Goal: Navigation & Orientation: Understand site structure

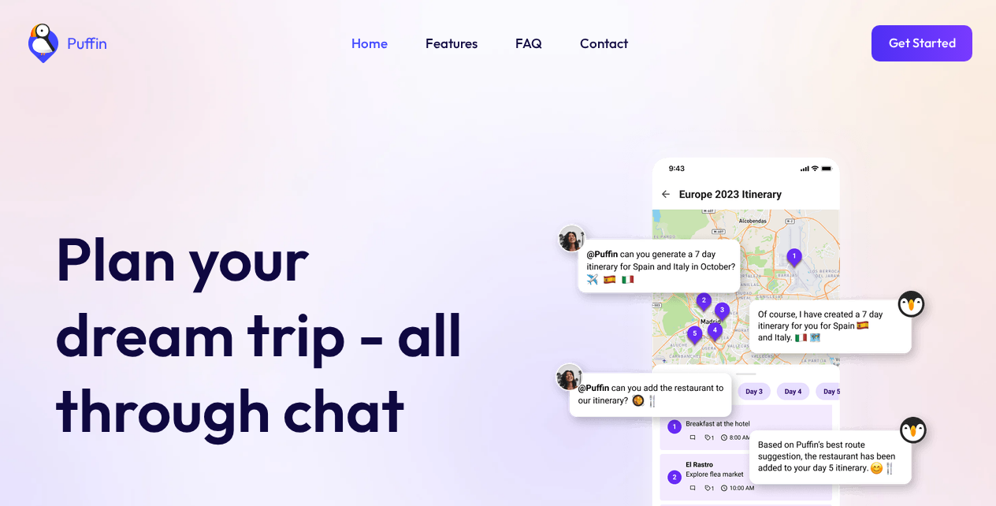
click at [919, 42] on link "Get Started" at bounding box center [921, 43] width 101 height 36
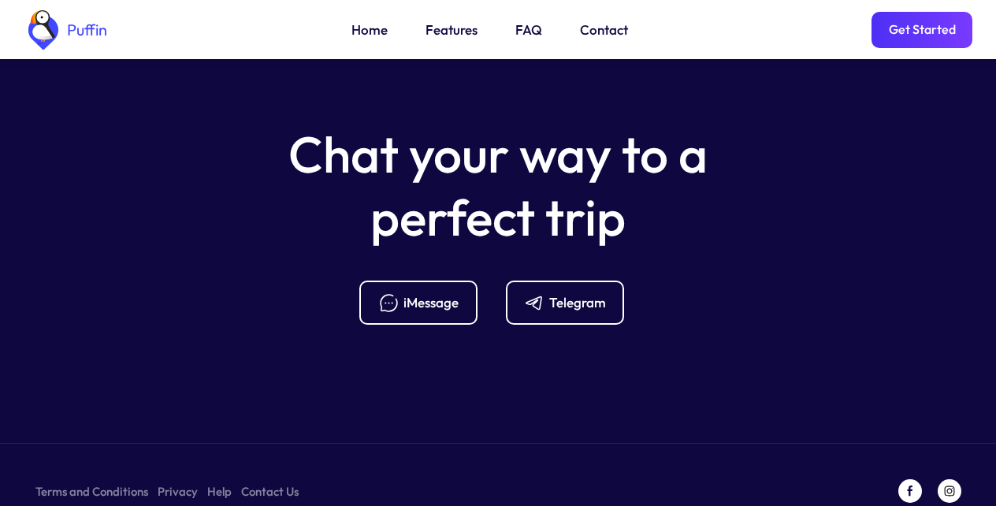
scroll to position [6243, 0]
click at [215, 480] on link "Help" at bounding box center [219, 490] width 24 height 20
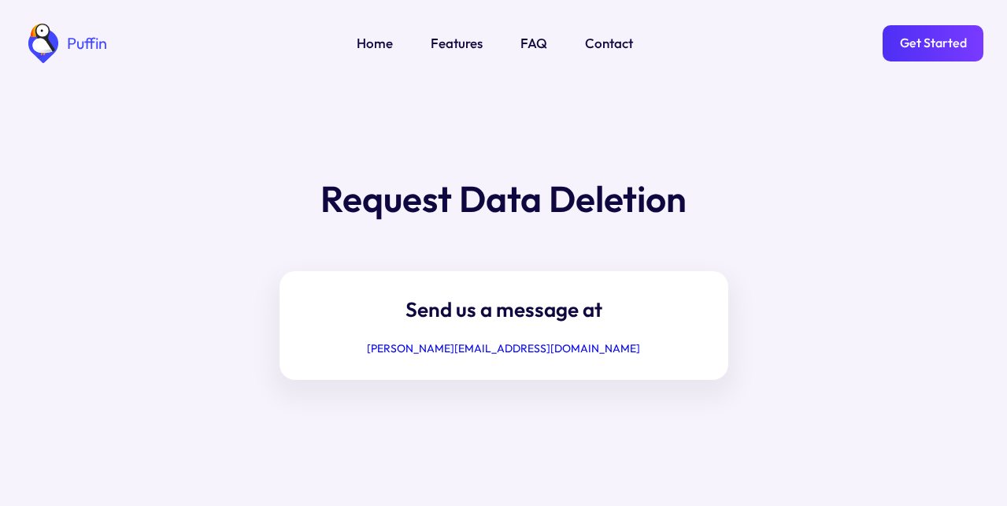
click at [452, 41] on link "Features" at bounding box center [457, 43] width 52 height 20
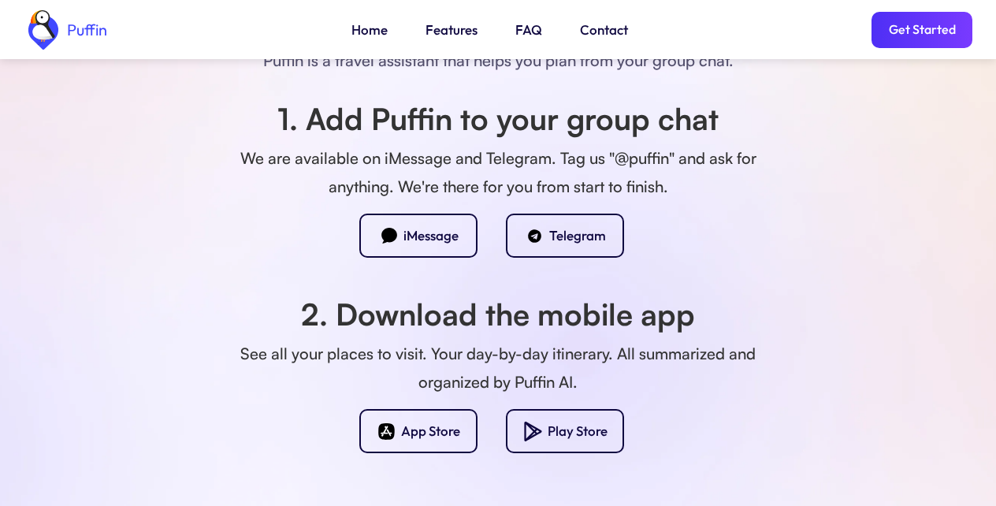
scroll to position [1390, 0]
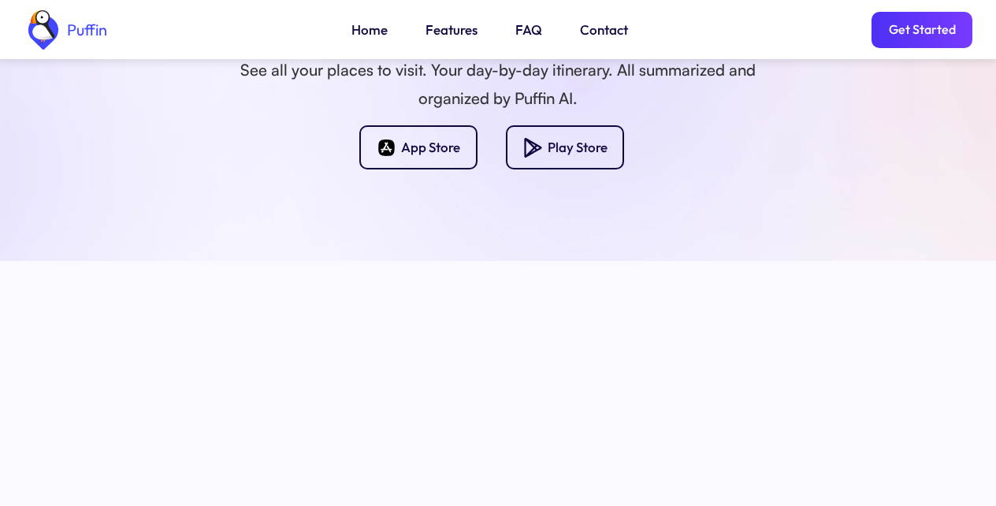
click at [525, 32] on link "FAQ" at bounding box center [528, 30] width 27 height 20
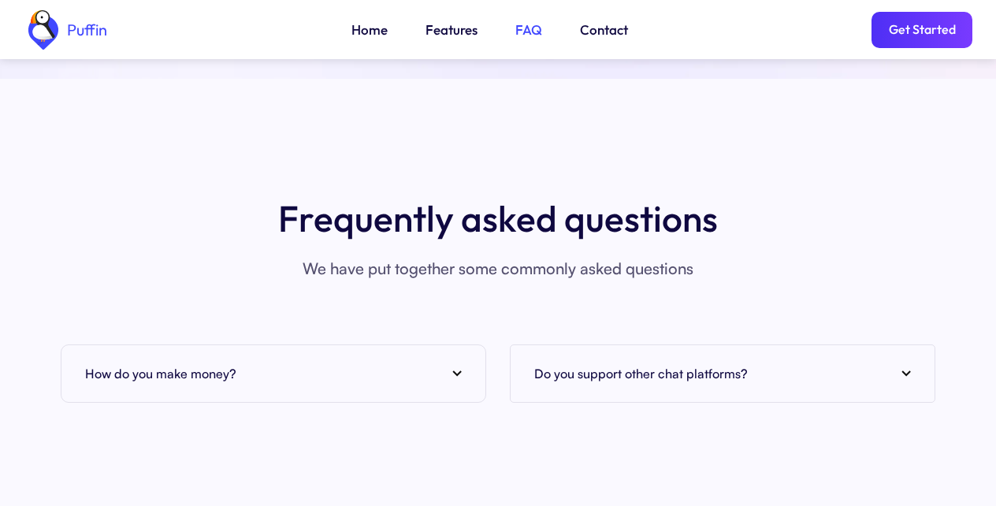
scroll to position [6029, 0]
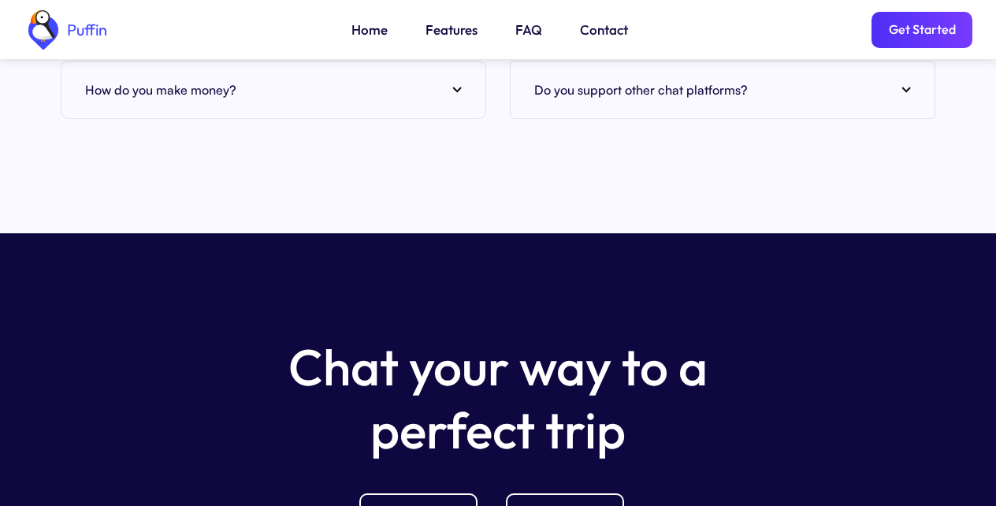
click at [596, 32] on link "Contact" at bounding box center [604, 30] width 48 height 20
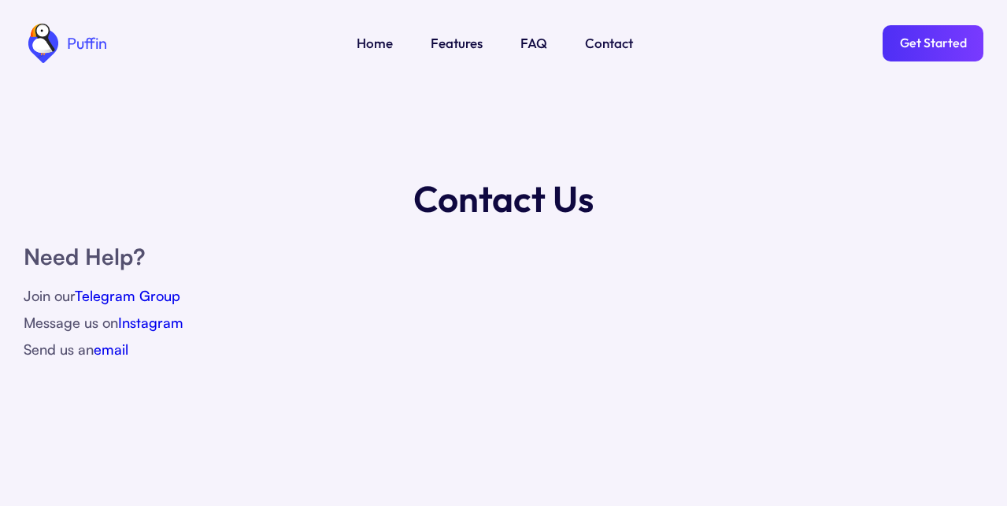
click at [919, 42] on link "Get Started" at bounding box center [933, 43] width 101 height 36
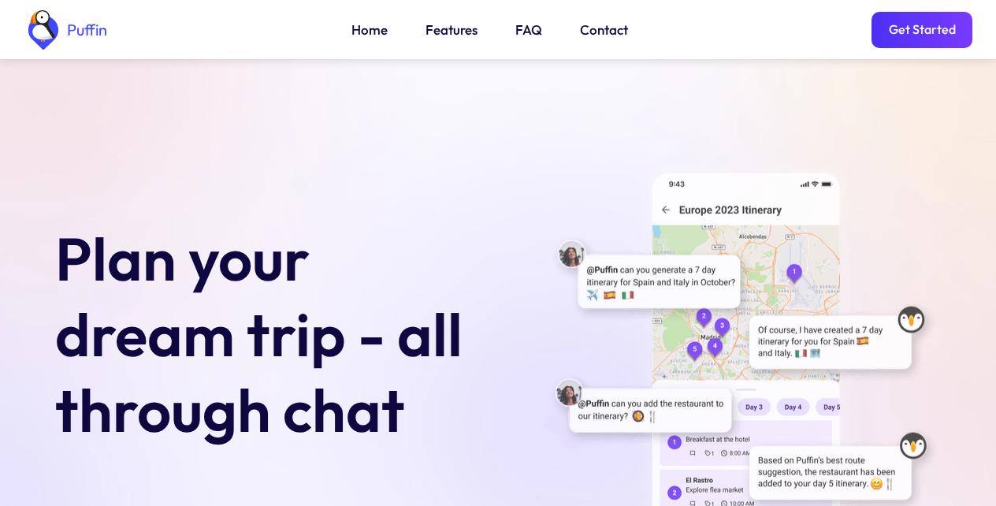
scroll to position [6243, 0]
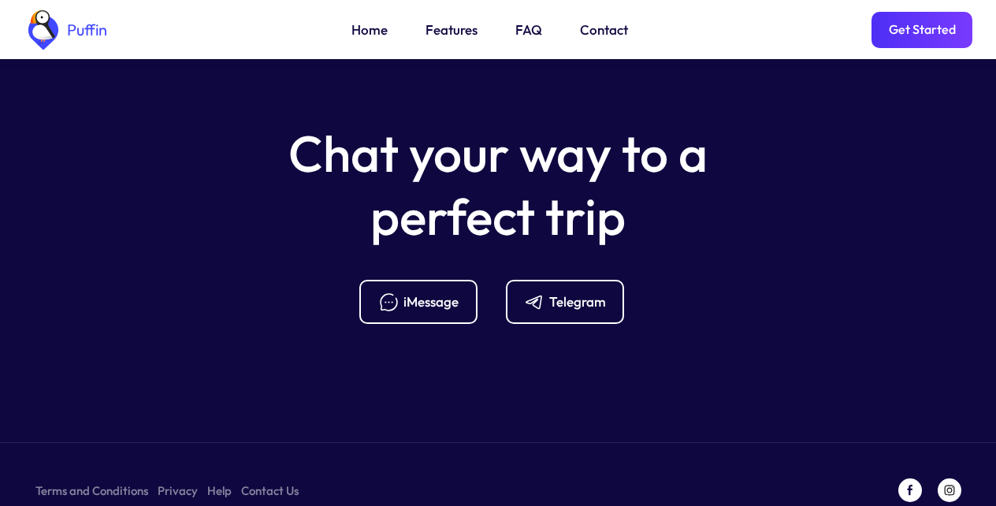
click at [566, 293] on div "Telegram" at bounding box center [577, 301] width 57 height 17
